Goal: Check status: Check status

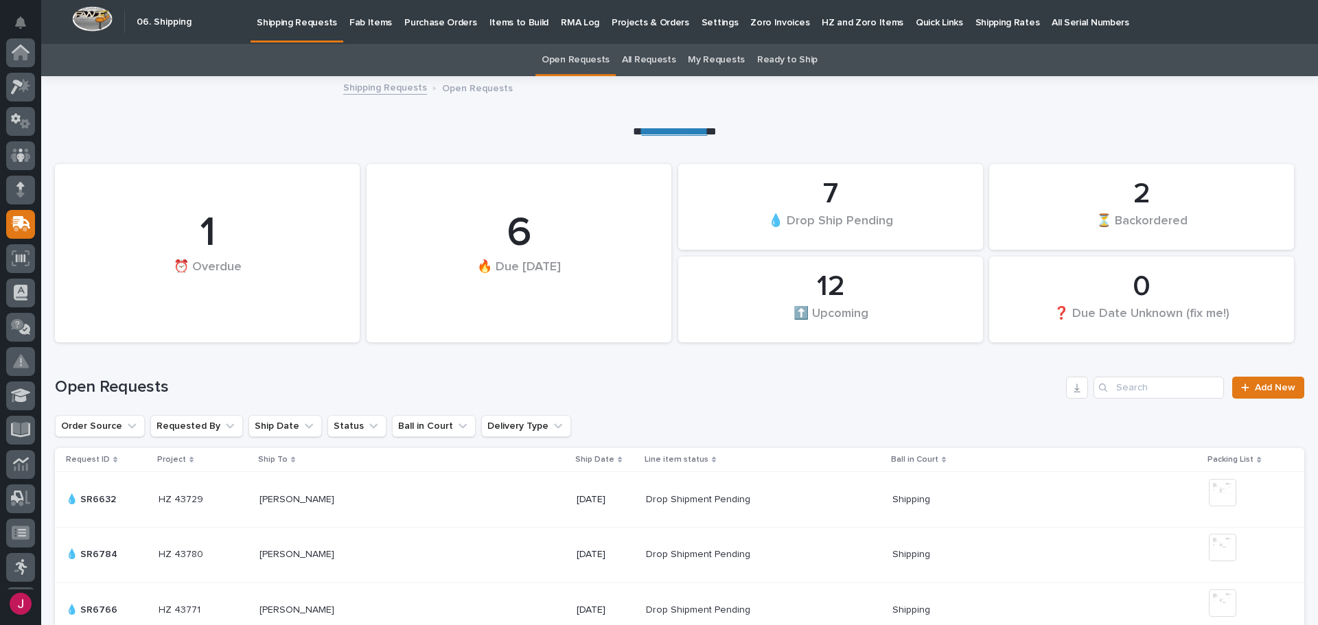
scroll to position [170, 0]
click at [368, 22] on p "Fab Items" at bounding box center [370, 14] width 43 height 29
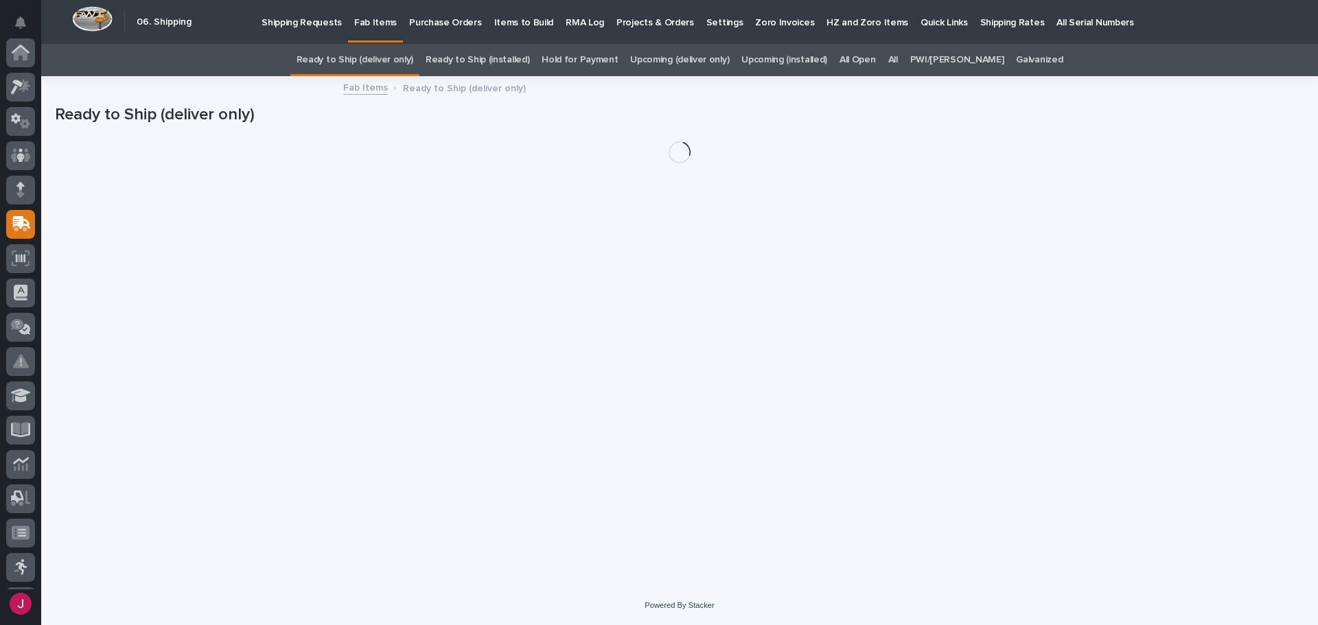
scroll to position [170, 0]
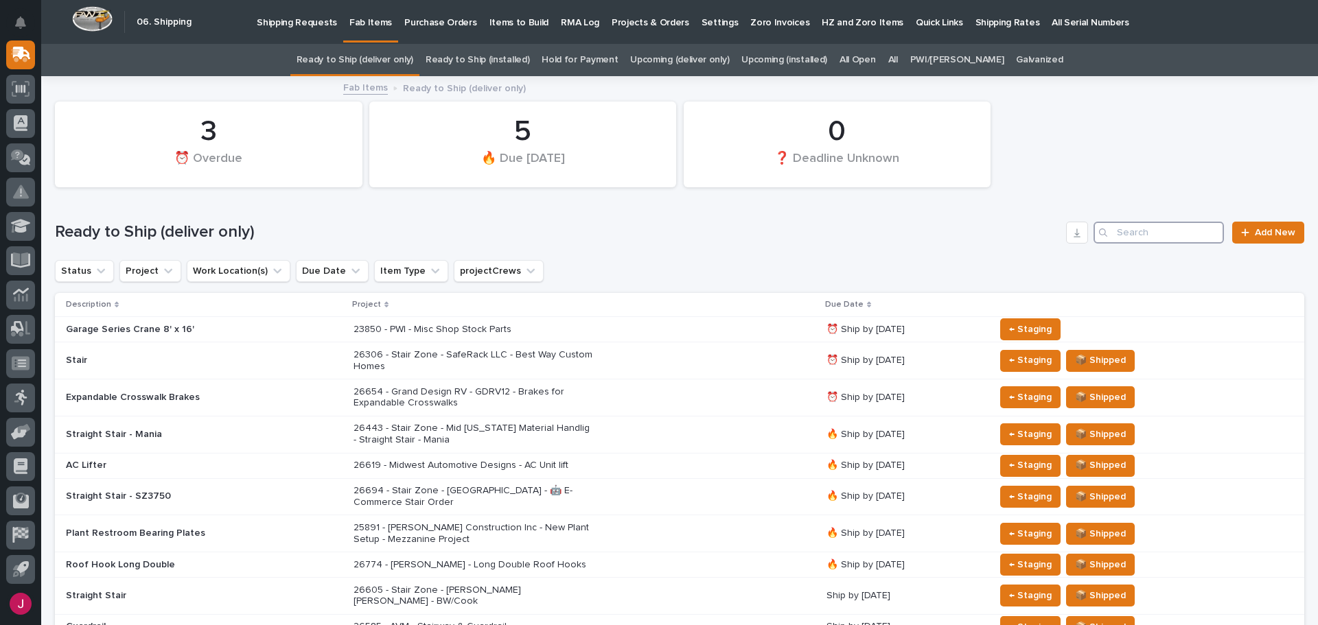
click at [1111, 231] on input "Search" at bounding box center [1158, 233] width 130 height 22
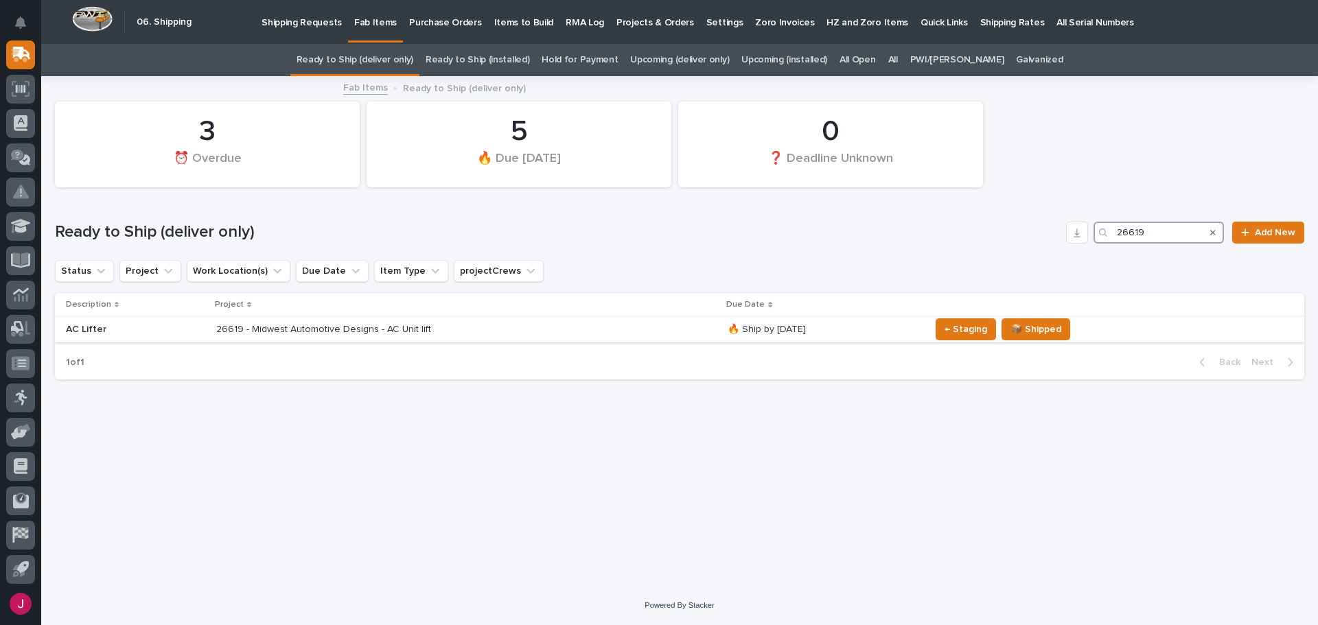
type input "26619"
click at [322, 327] on p "26619 - Midwest Automotive Designs - AC Unit lift" at bounding box center [336, 330] width 240 height 12
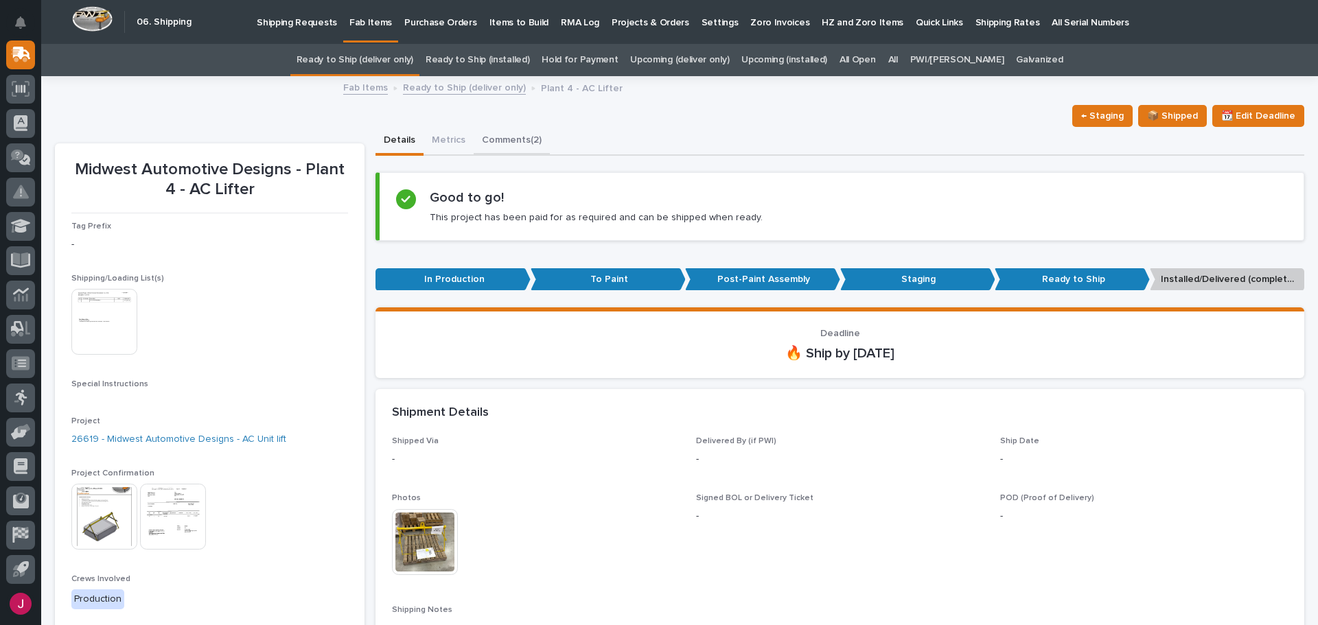
click at [509, 143] on button "Comments (2)" at bounding box center [512, 141] width 76 height 29
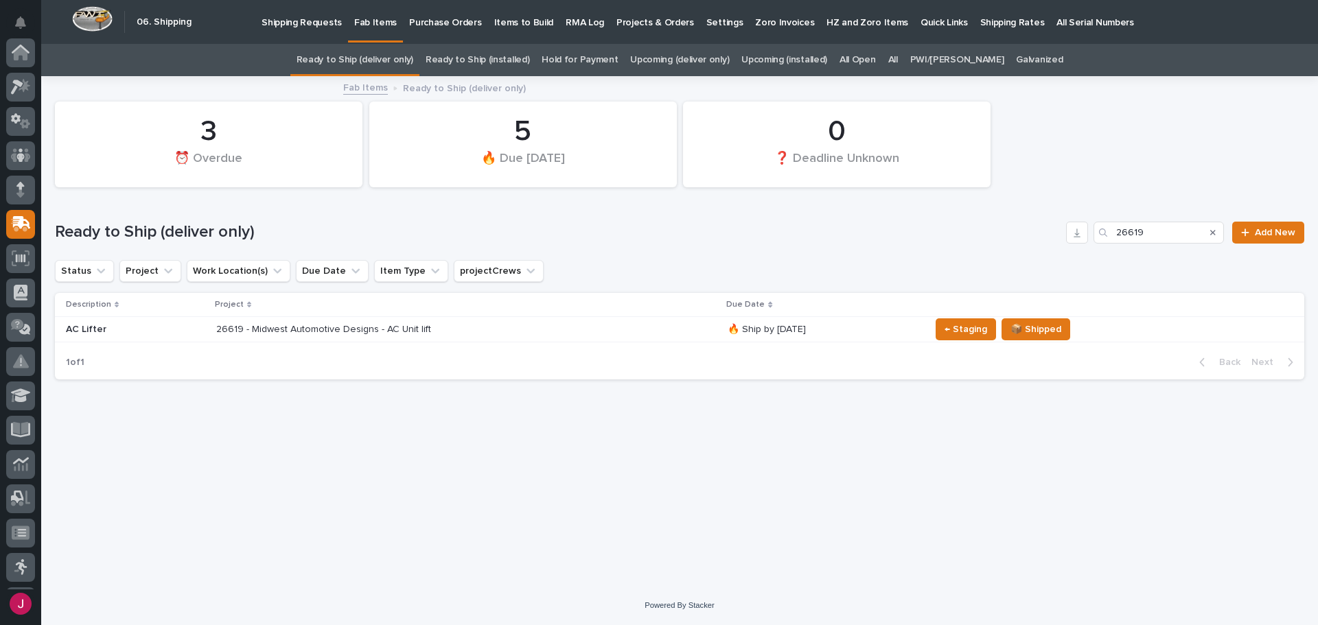
scroll to position [170, 0]
click at [354, 327] on p "26619 - Midwest Automotive Designs - AC Unit lift" at bounding box center [336, 330] width 240 height 12
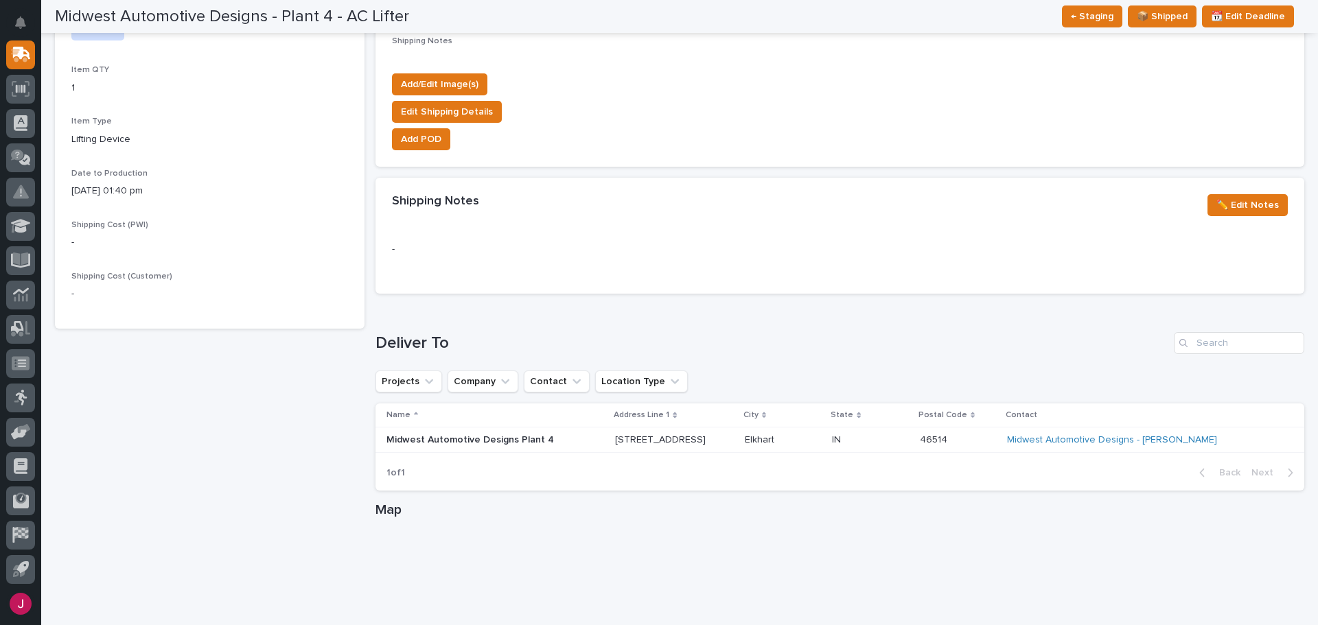
scroll to position [593, 0]
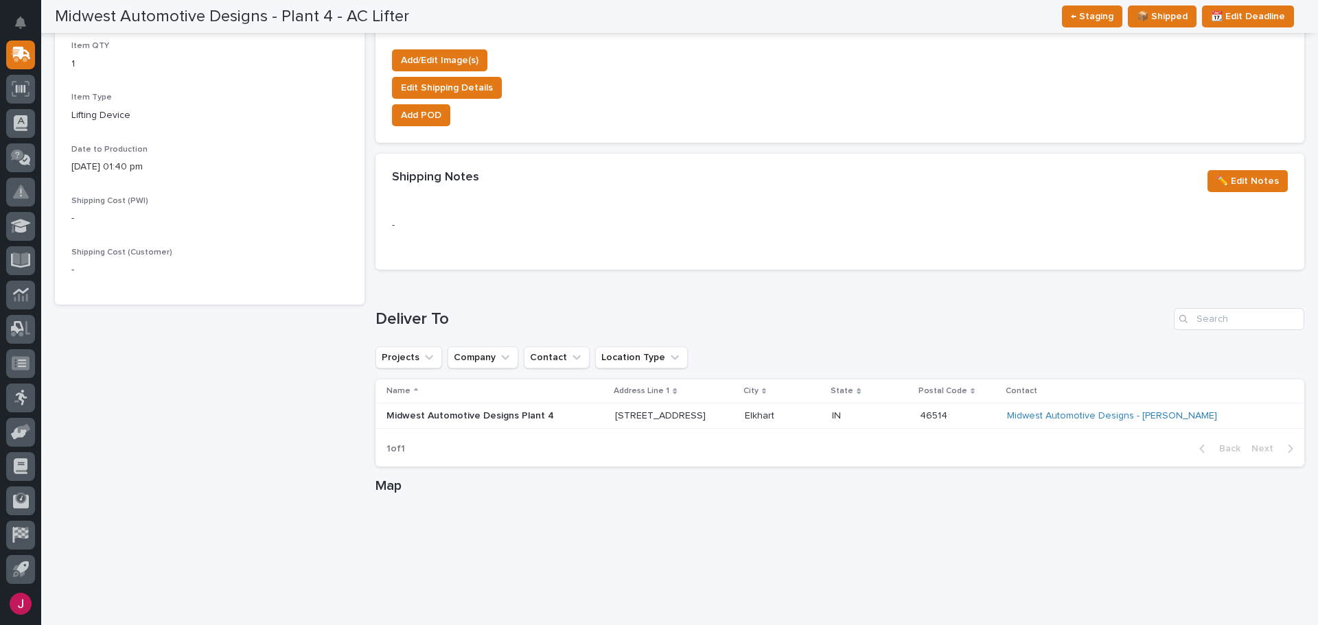
click at [450, 417] on p "Midwest Automotive Designs Plant 4" at bounding box center [495, 416] width 218 height 12
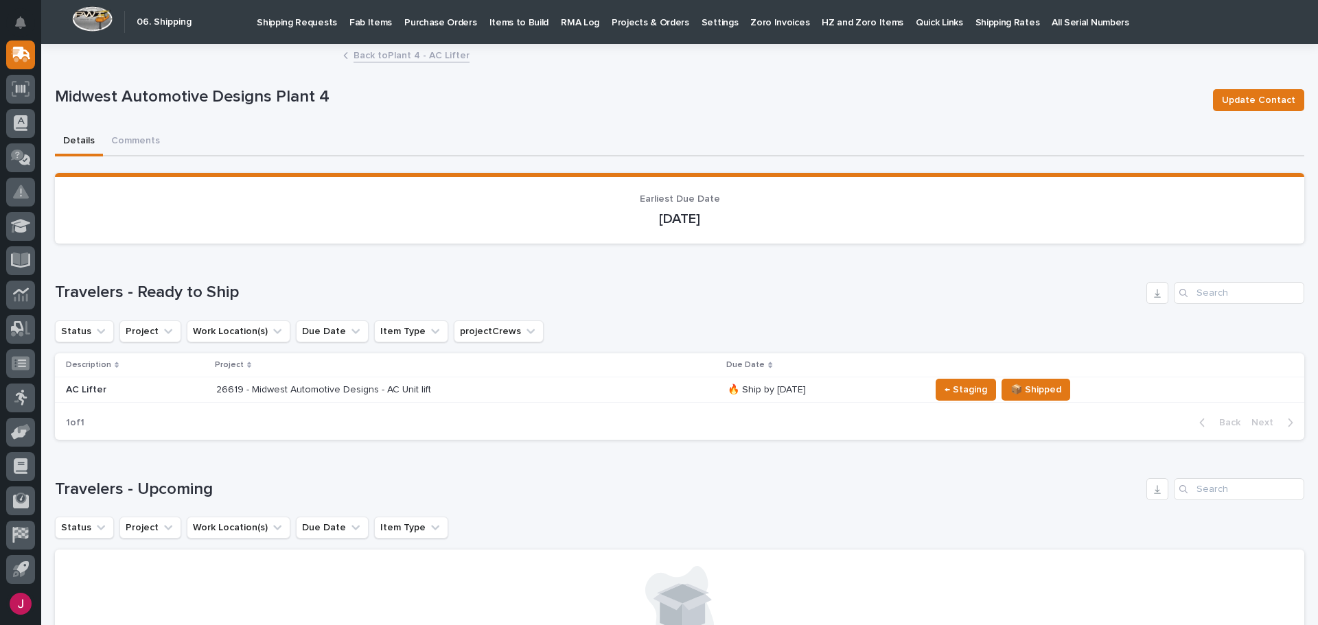
click at [279, 388] on p "26619 - Midwest Automotive Designs - AC Unit lift" at bounding box center [336, 390] width 240 height 12
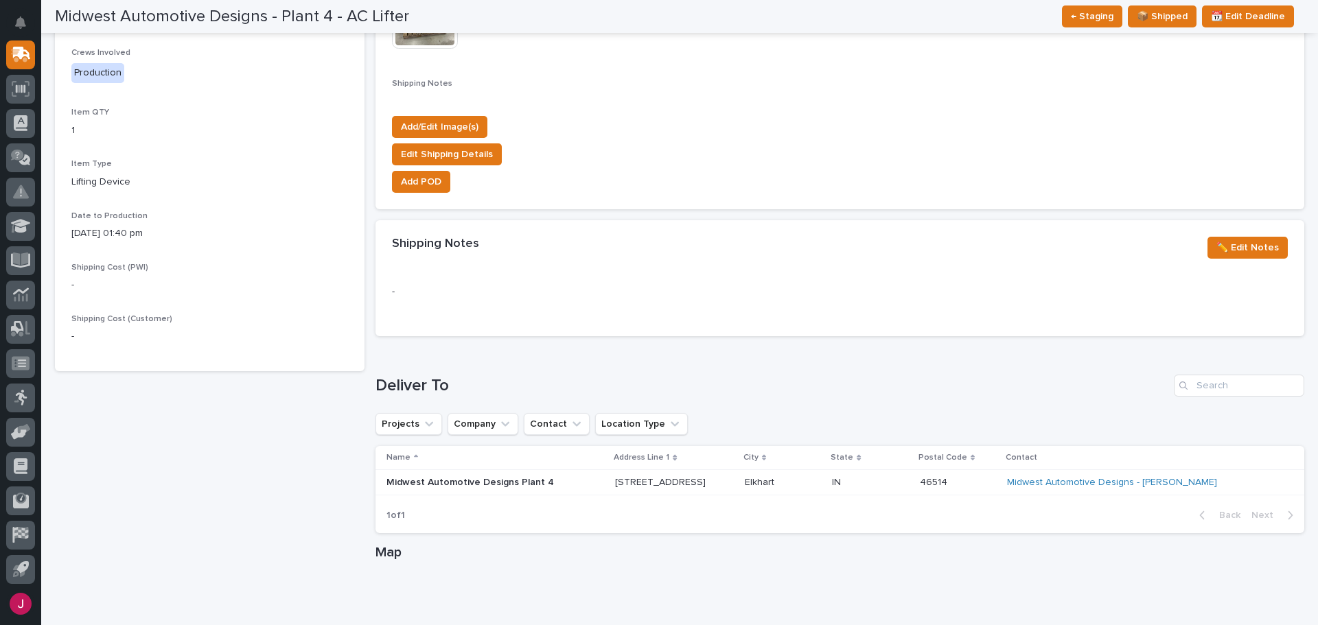
scroll to position [507, 0]
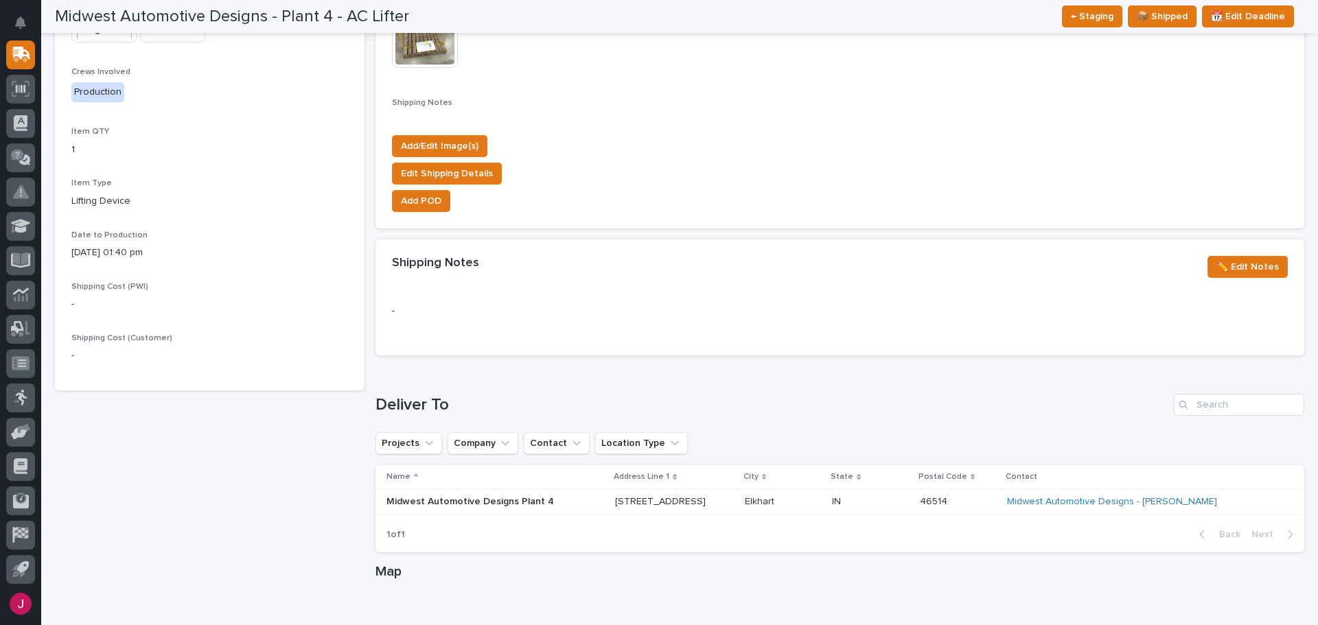
click at [516, 501] on p "Midwest Automotive Designs Plant 4" at bounding box center [495, 502] width 218 height 12
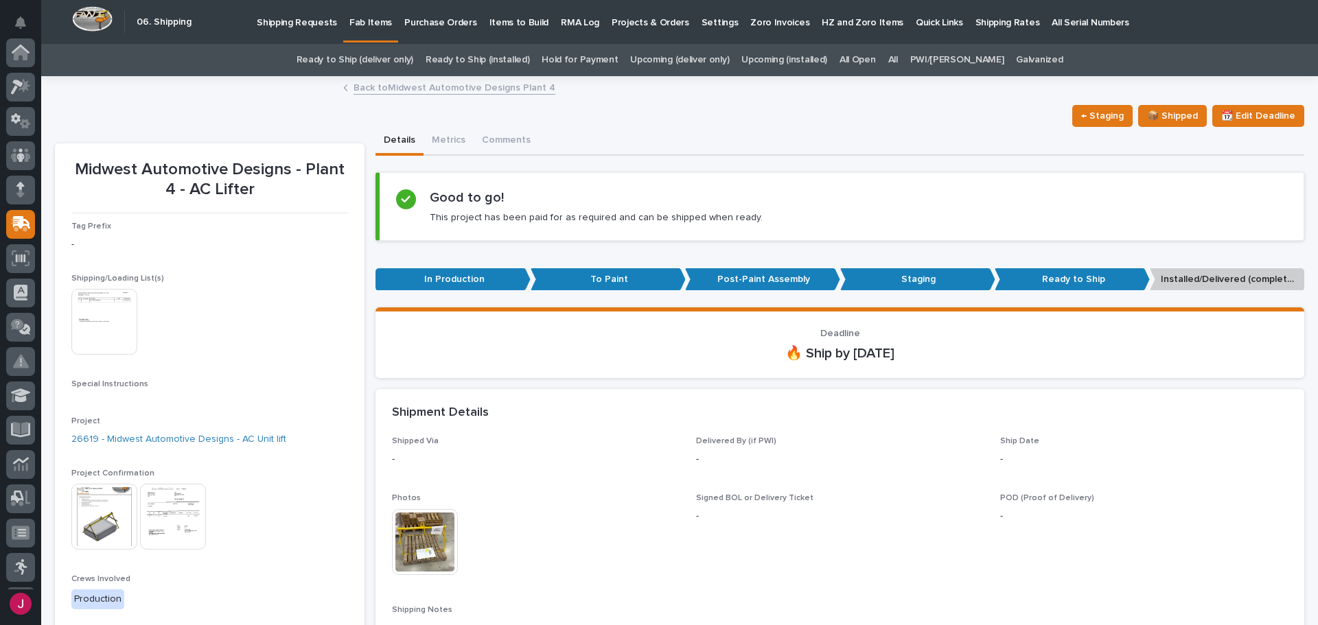
scroll to position [170, 0]
click at [111, 518] on img at bounding box center [104, 517] width 66 height 66
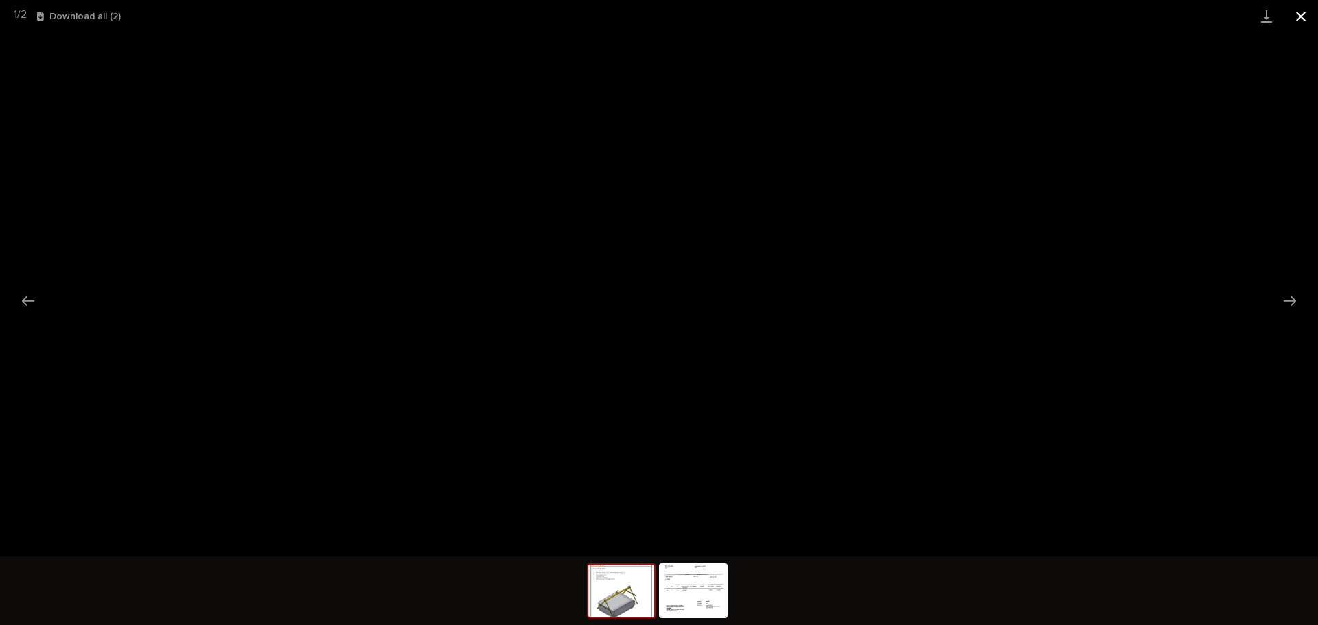
click at [1303, 20] on button "Close gallery" at bounding box center [1300, 16] width 34 height 32
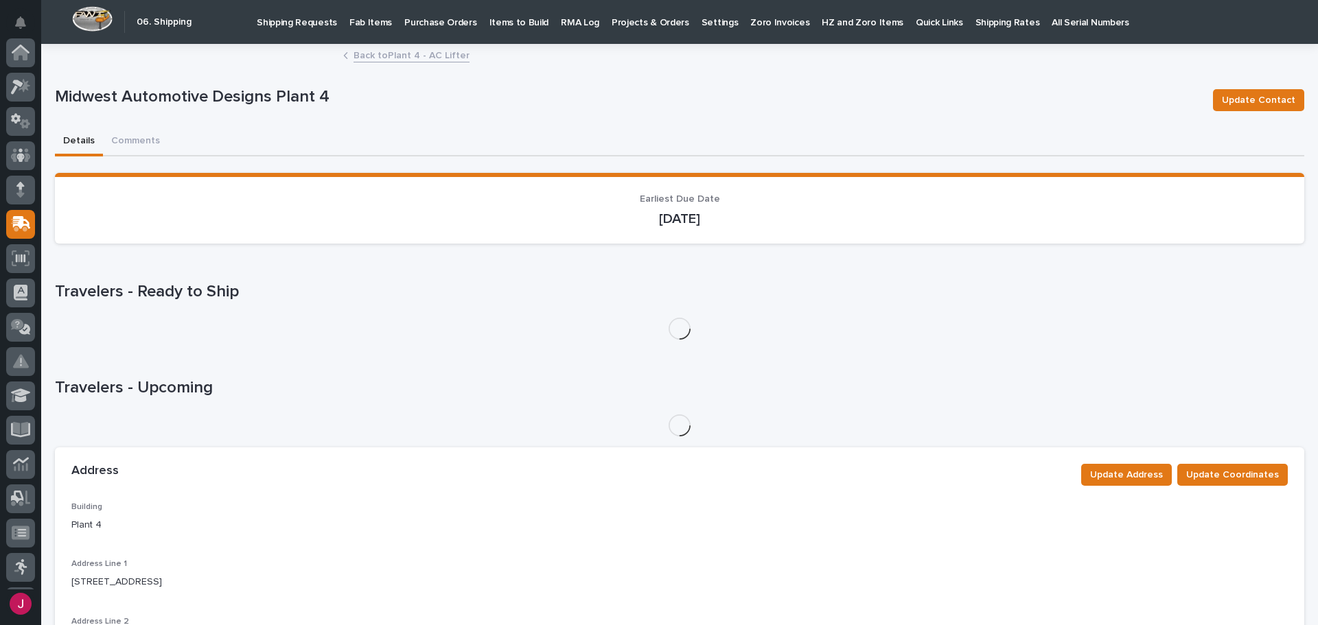
scroll to position [170, 0]
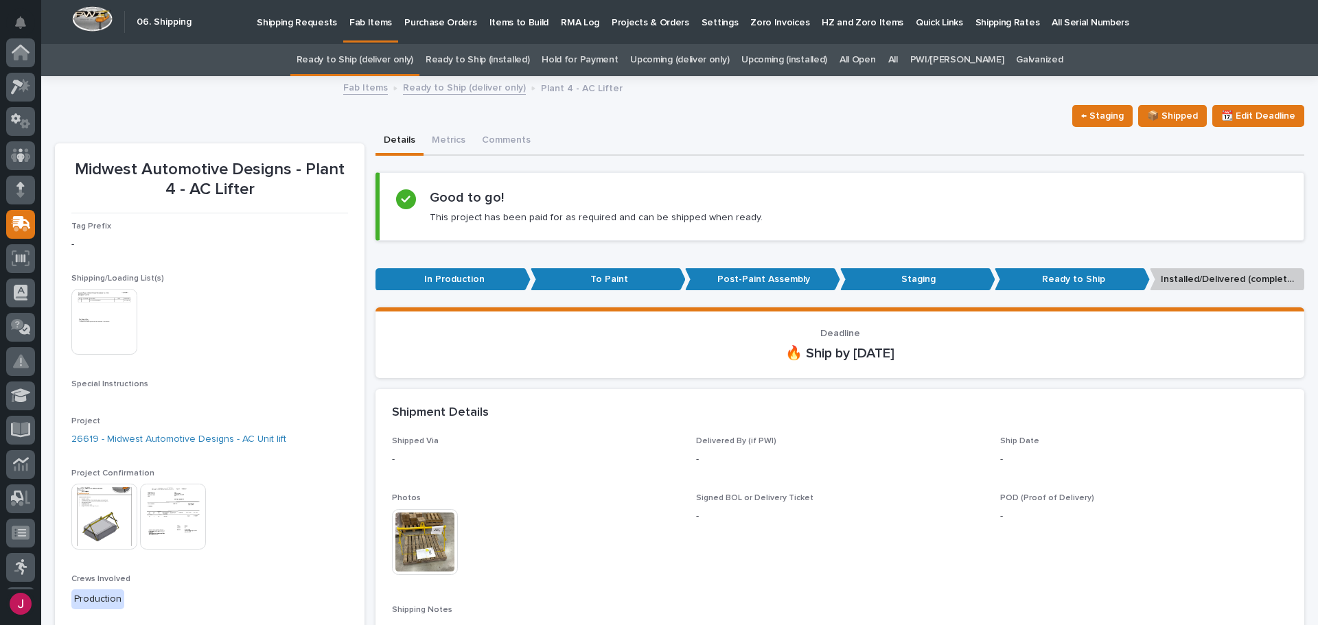
scroll to position [44, 0]
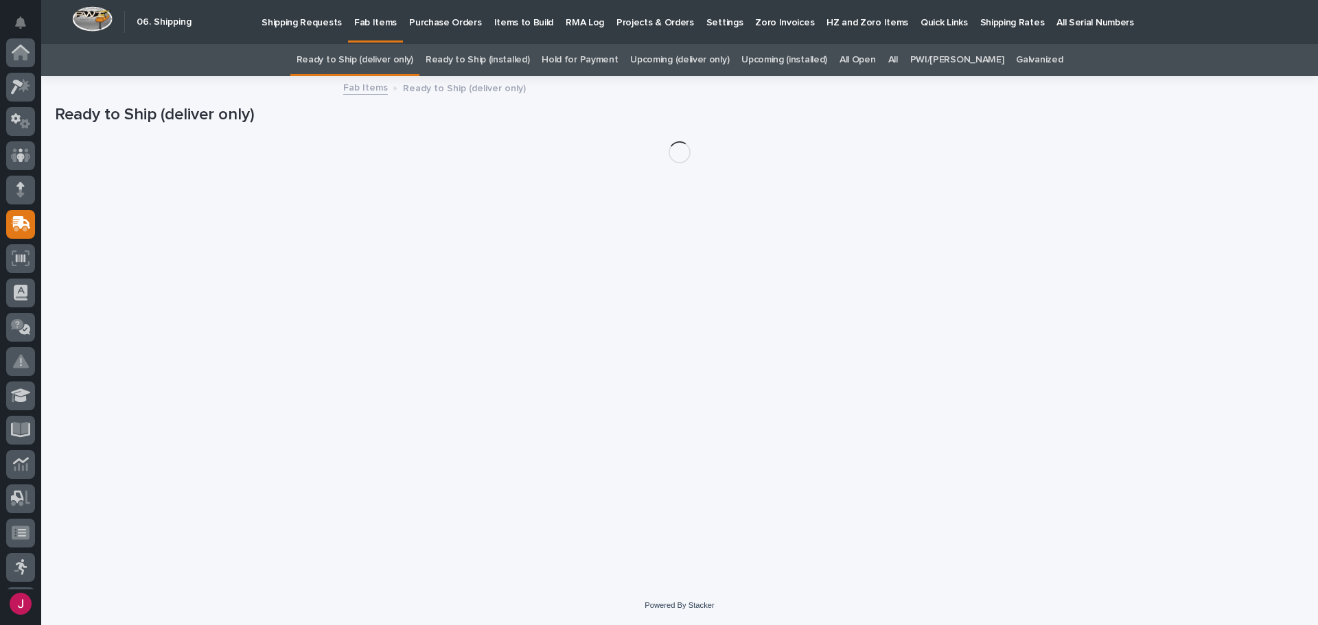
scroll to position [170, 0]
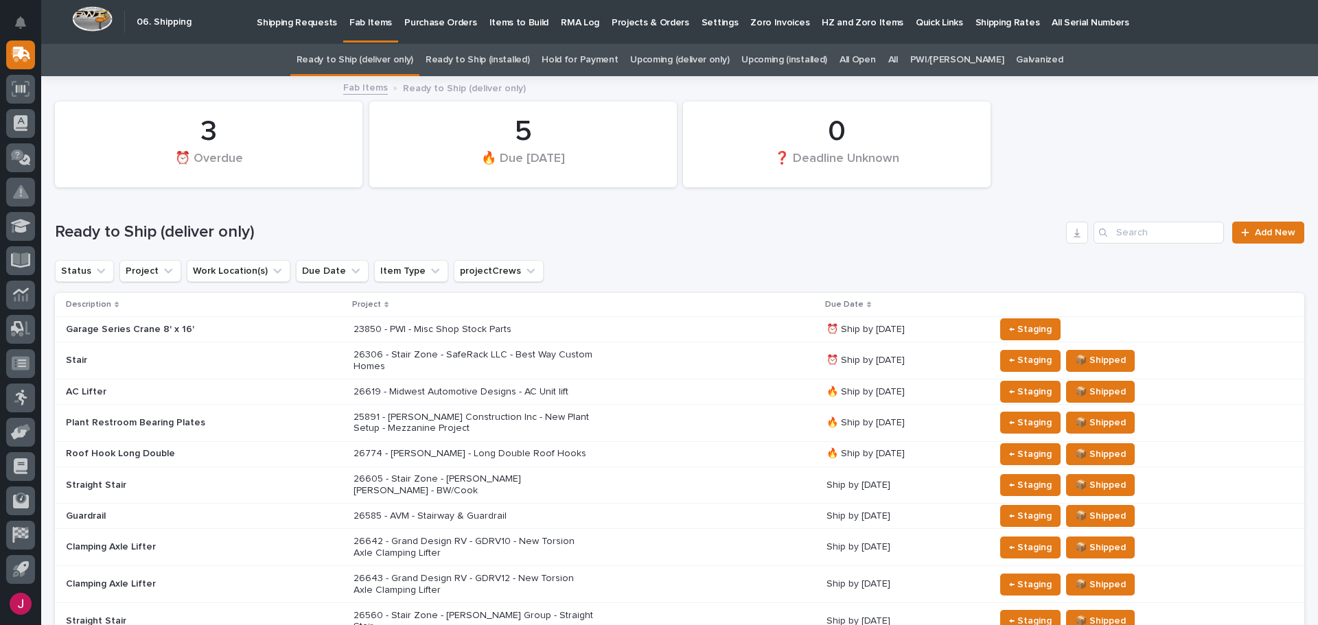
click at [495, 54] on link "Ready to Ship (installed)" at bounding box center [478, 60] width 104 height 32
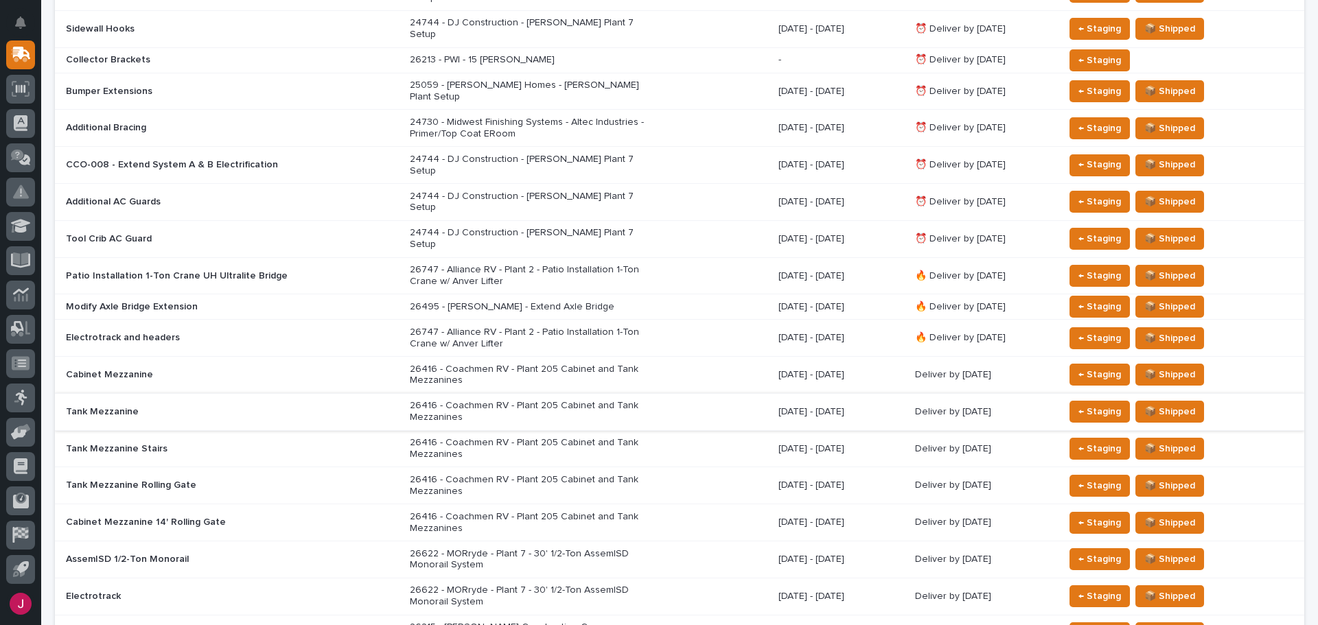
scroll to position [549, 0]
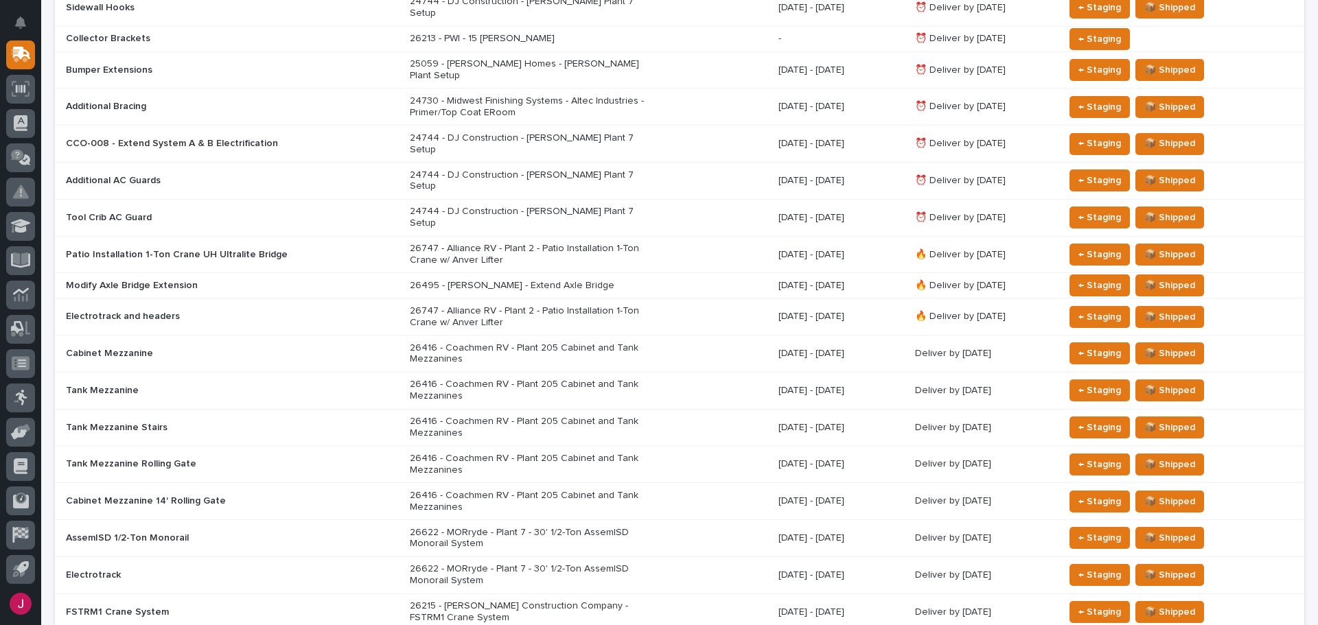
click at [548, 527] on p "26622 - MORryde - Plant 7 - 30' 1/2-Ton AssemISD Monorail System" at bounding box center [530, 538] width 240 height 23
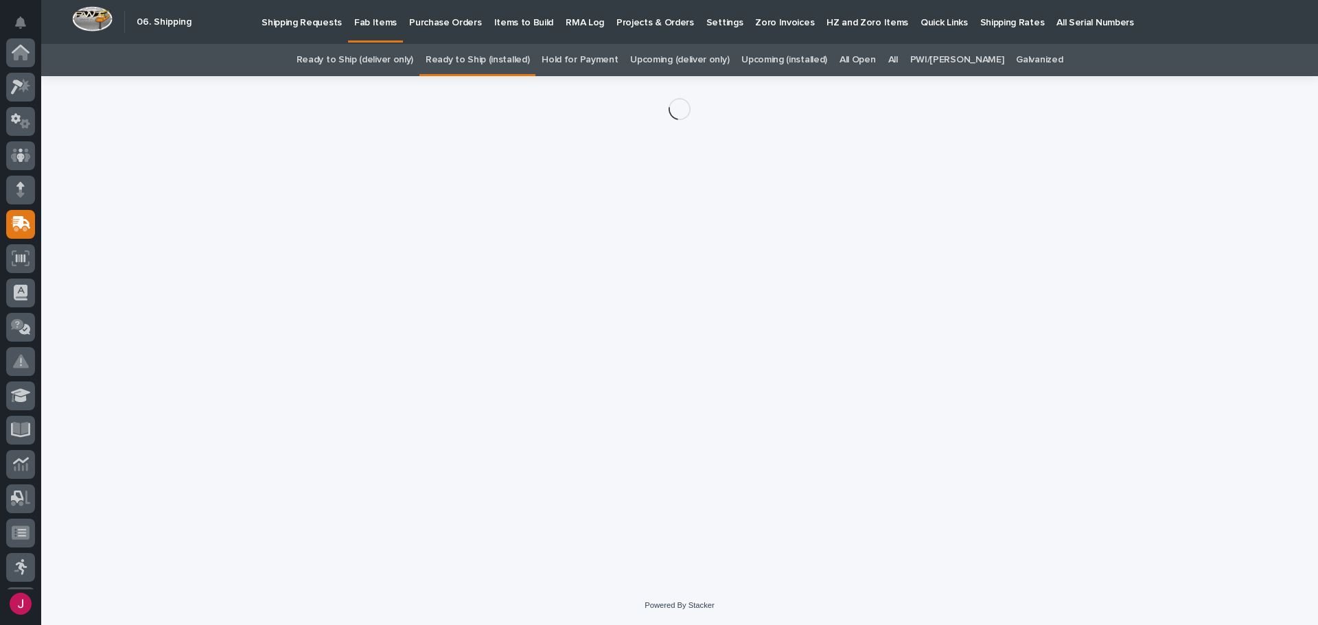
scroll to position [170, 0]
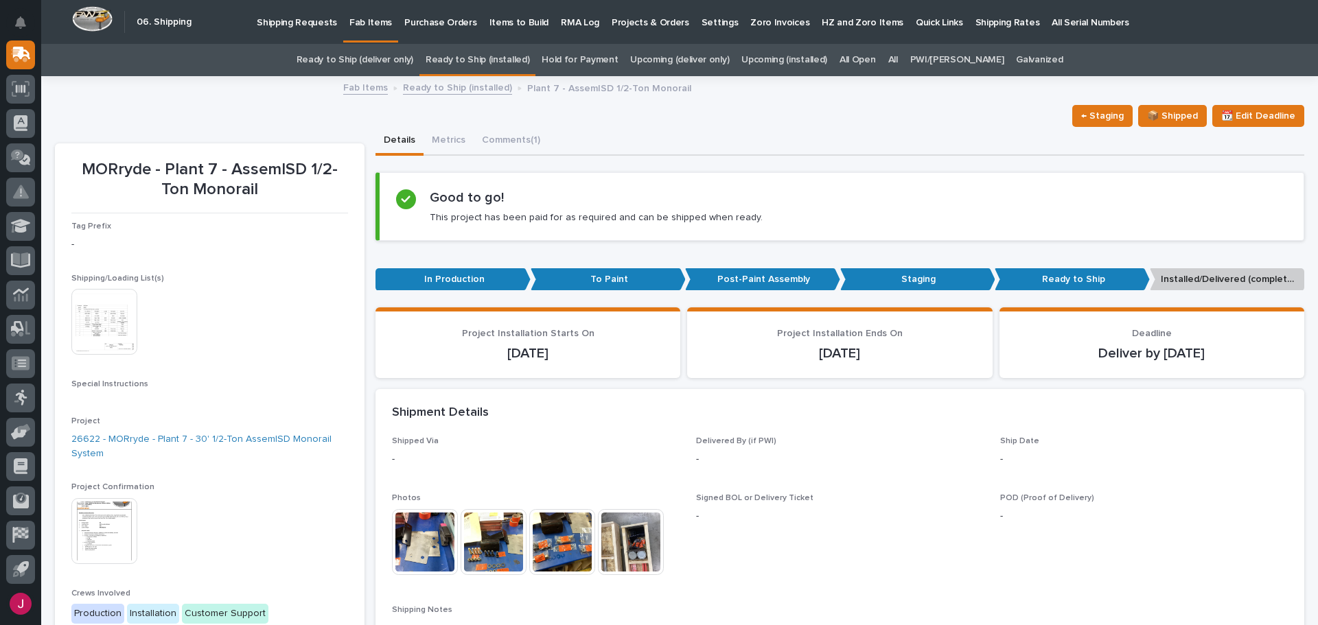
click at [124, 309] on img at bounding box center [104, 322] width 66 height 66
